Goal: Task Accomplishment & Management: Manage account settings

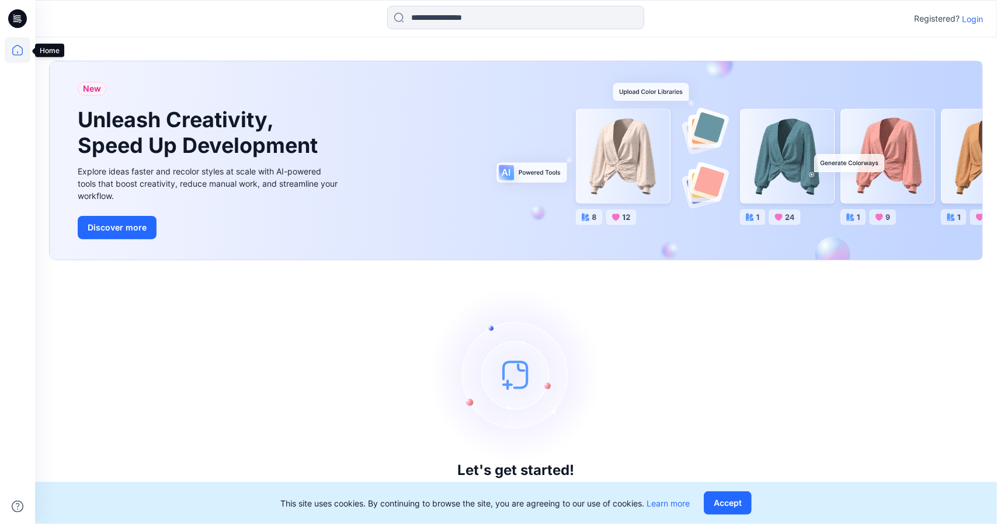
click at [16, 54] on icon at bounding box center [17, 50] width 11 height 11
click at [970, 22] on p "Login" at bounding box center [972, 19] width 21 height 12
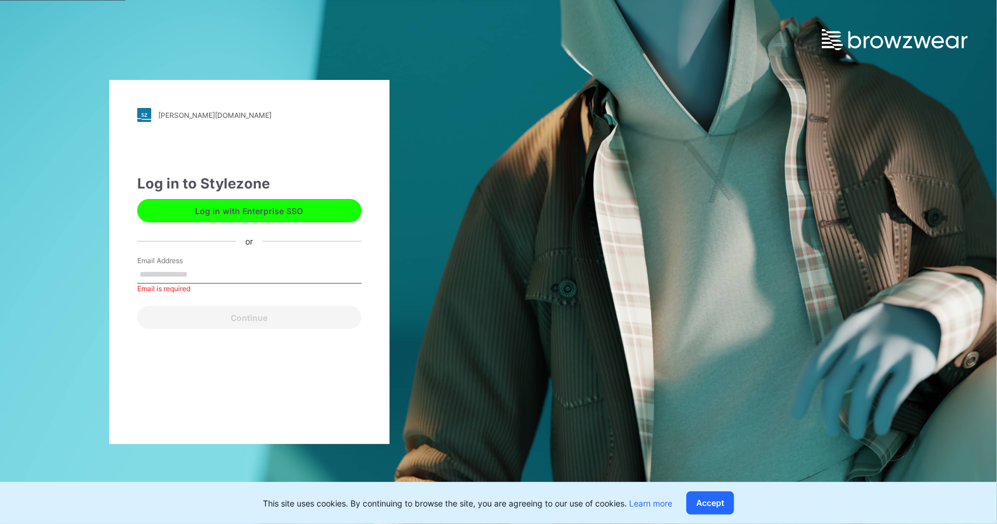
click at [294, 212] on button "Log in with Enterprise SSO" at bounding box center [249, 210] width 224 height 23
click at [158, 275] on input "Email Address" at bounding box center [249, 275] width 224 height 18
type input "**********"
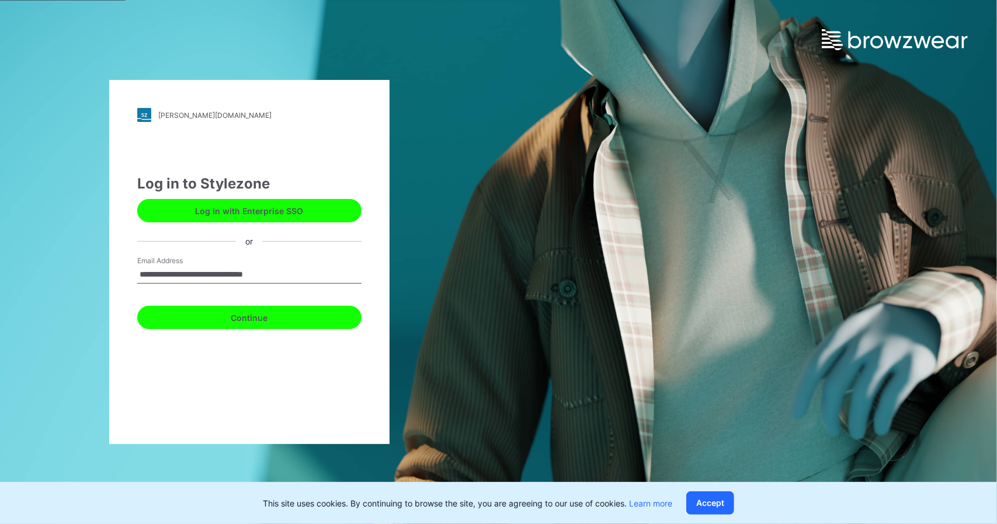
click at [239, 315] on button "Continue" at bounding box center [249, 317] width 224 height 23
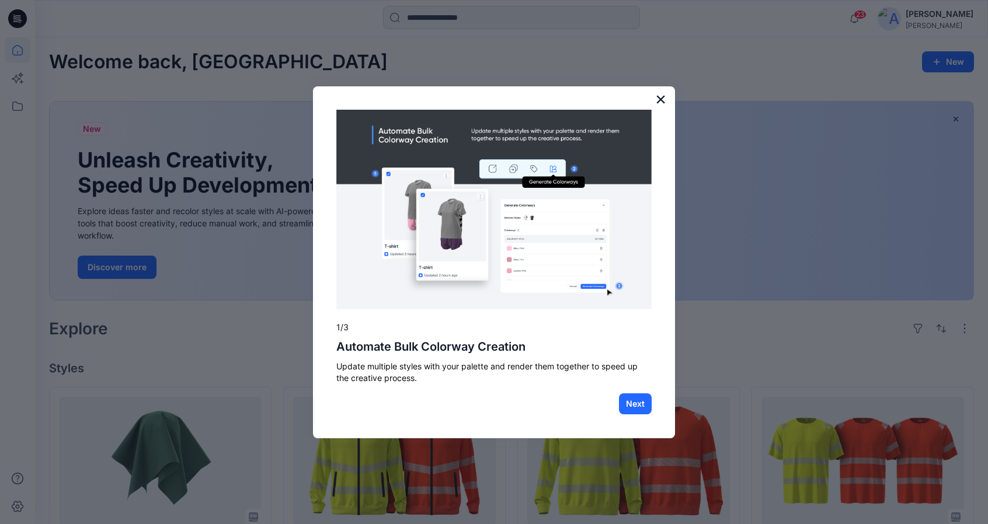
click at [659, 98] on button "×" at bounding box center [660, 99] width 11 height 19
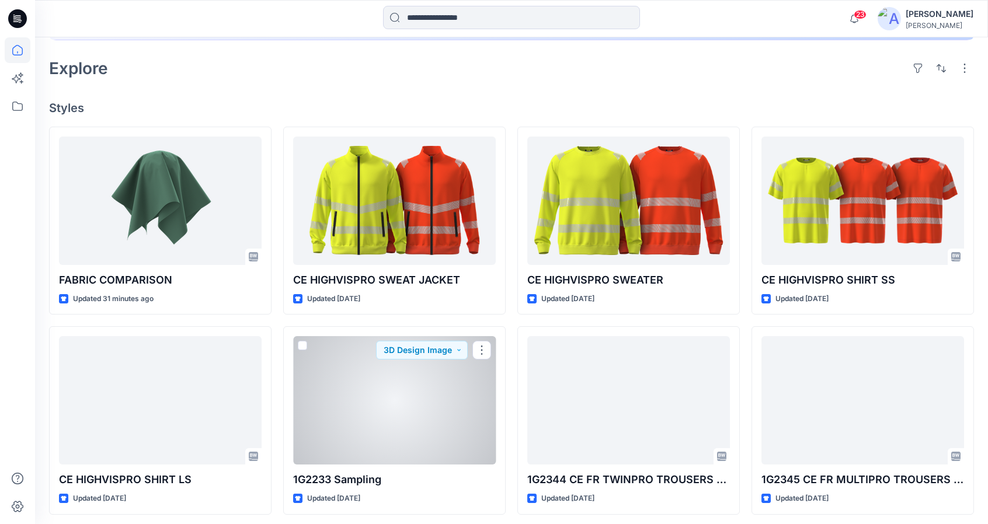
scroll to position [262, 0]
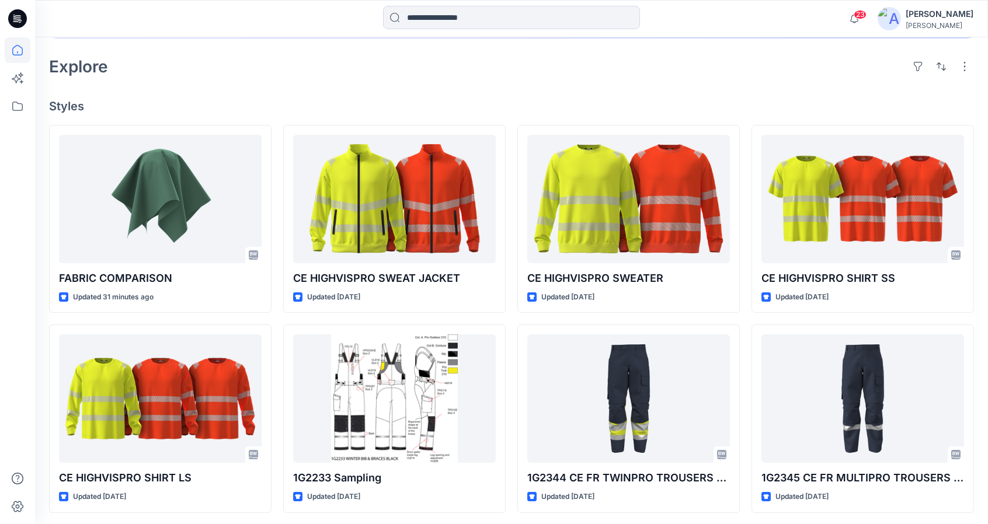
drag, startPoint x: 493, startPoint y: 96, endPoint x: 663, endPoint y: 96, distance: 170.5
click at [663, 96] on div "Welcome back, Sanna New New Unleash Creativity, Speed Up Development Explore id…" at bounding box center [511, 272] width 953 height 994
click at [753, 67] on div "Explore" at bounding box center [511, 67] width 925 height 28
